Goal: Use online tool/utility: Use online tool/utility

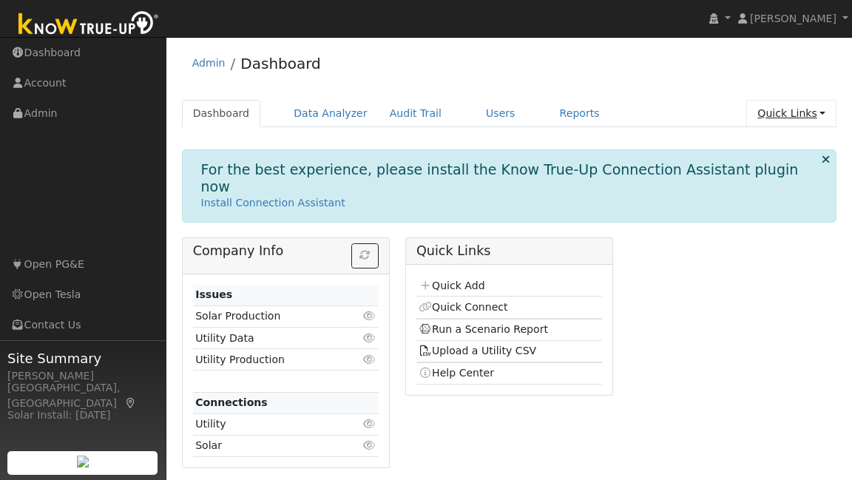
click at [802, 106] on link "Quick Links" at bounding box center [791, 113] width 90 height 27
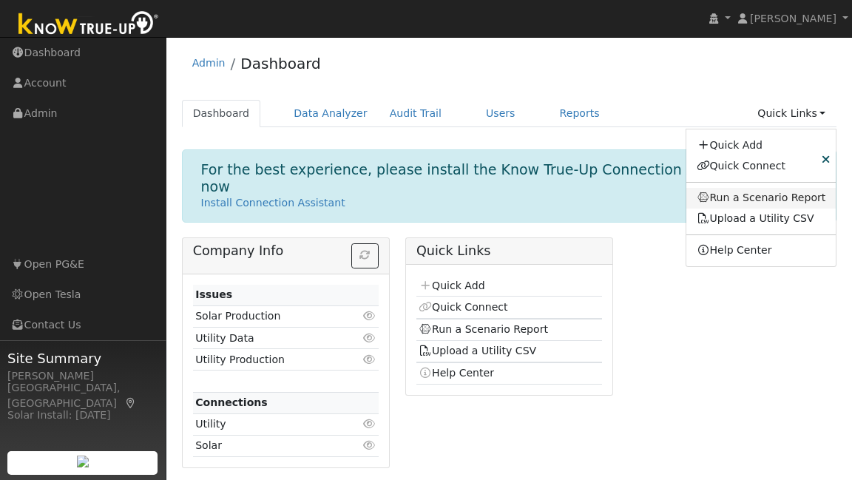
click at [792, 195] on link "Run a Scenario Report" at bounding box center [761, 198] width 150 height 21
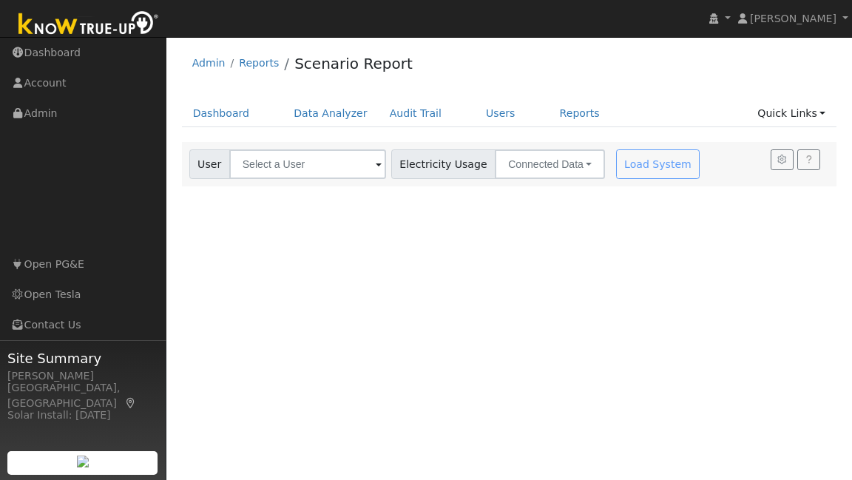
click at [376, 163] on span at bounding box center [379, 165] width 6 height 17
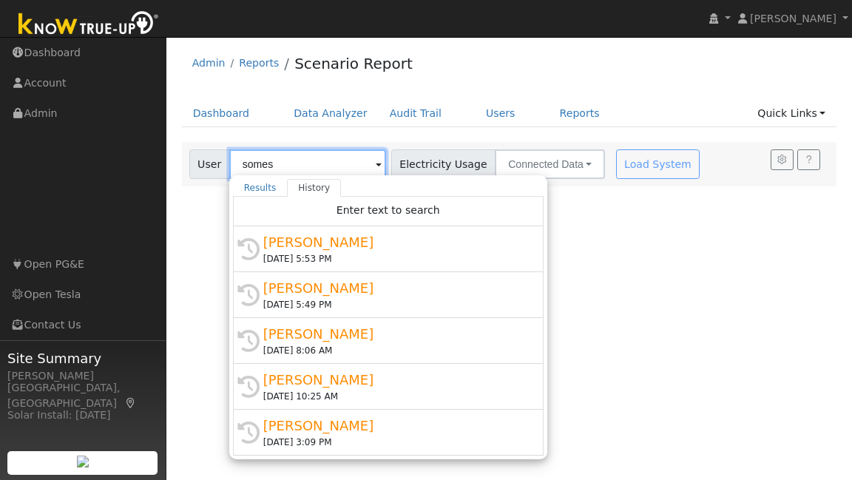
type input "[PERSON_NAME]"
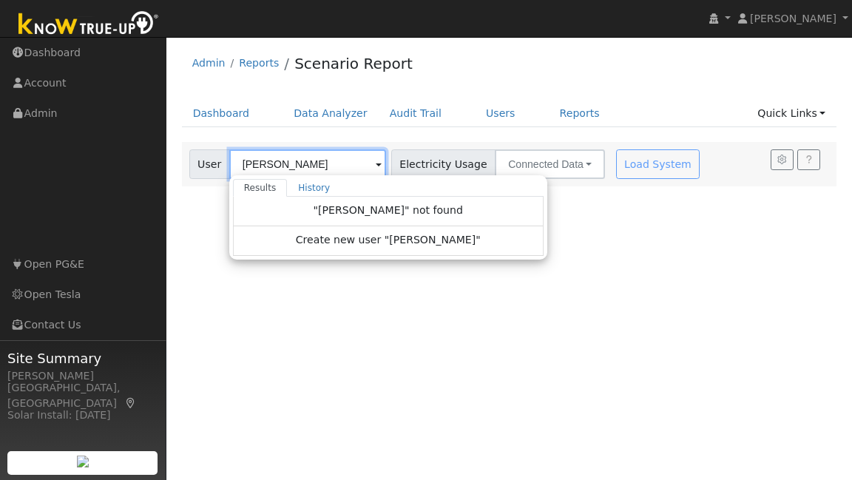
drag, startPoint x: 317, startPoint y: 163, endPoint x: 129, endPoint y: 159, distance: 188.6
click at [128, 159] on div "[PERSON_NAME] [PERSON_NAME] Profile My Company Help Center Terms Of Service See…" at bounding box center [426, 258] width 852 height 443
